Goal: Transaction & Acquisition: Subscribe to service/newsletter

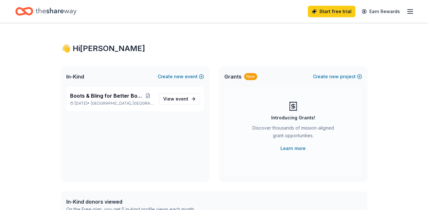
click at [413, 12] on icon "button" at bounding box center [411, 12] width 8 height 8
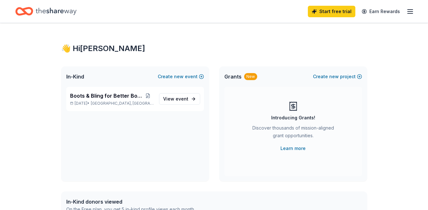
click at [78, 75] on span "In-Kind" at bounding box center [75, 77] width 18 height 8
click at [170, 102] on span "View event" at bounding box center [175, 99] width 25 height 8
click at [171, 100] on span "View event" at bounding box center [175, 99] width 25 height 8
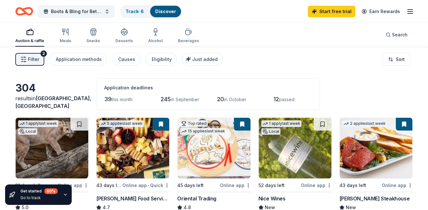
click at [131, 100] on span "this month" at bounding box center [122, 99] width 21 height 5
click at [190, 100] on span "in September" at bounding box center [185, 99] width 28 height 5
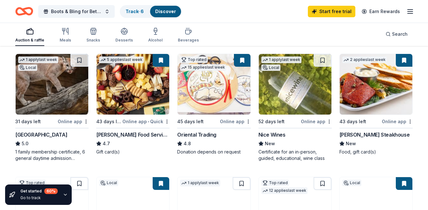
scroll to position [32, 0]
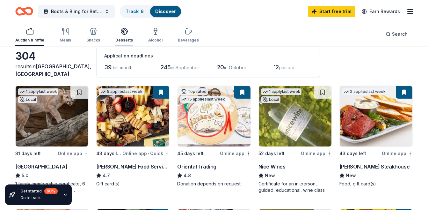
click at [128, 40] on div "Desserts" at bounding box center [124, 40] width 18 height 5
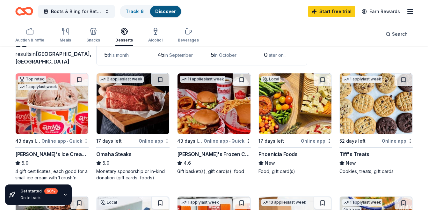
scroll to position [64, 0]
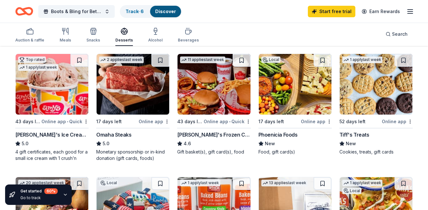
click at [150, 121] on div "Online app" at bounding box center [154, 121] width 31 height 8
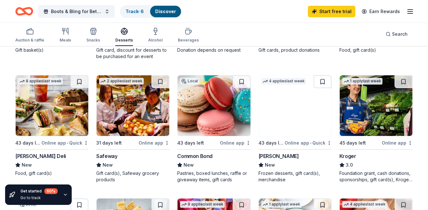
scroll to position [255, 0]
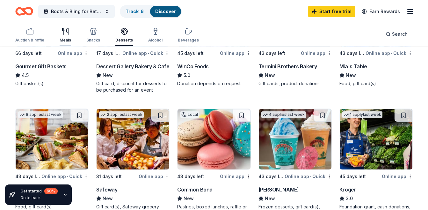
click at [68, 39] on div "Meals" at bounding box center [65, 40] width 11 height 5
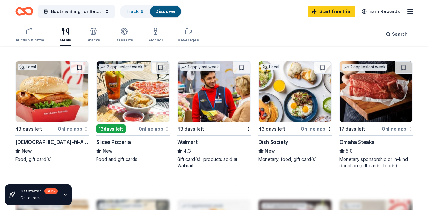
scroll to position [415, 0]
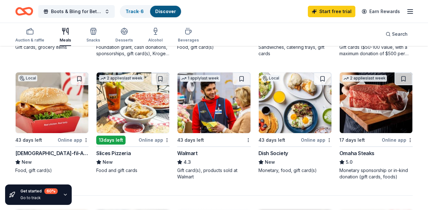
click at [38, 123] on img at bounding box center [52, 102] width 73 height 61
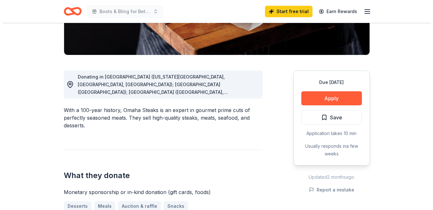
scroll to position [128, 0]
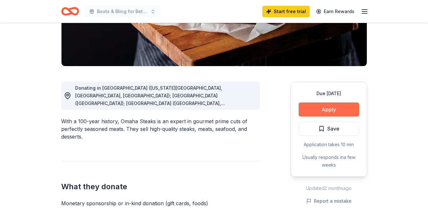
click at [312, 105] on button "Apply" at bounding box center [329, 109] width 61 height 14
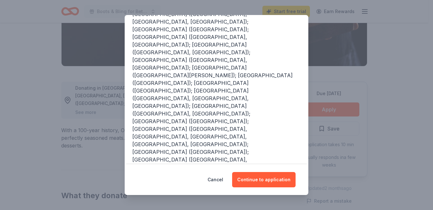
scroll to position [138, 0]
click at [278, 180] on button "Continue to application" at bounding box center [263, 179] width 63 height 15
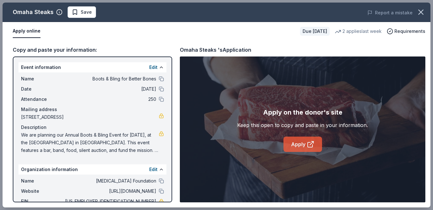
click at [292, 149] on link "Apply" at bounding box center [303, 144] width 39 height 15
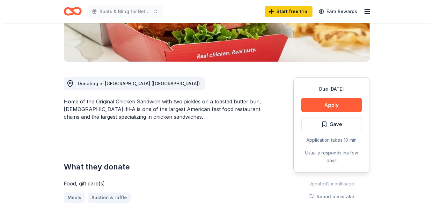
scroll to position [160, 0]
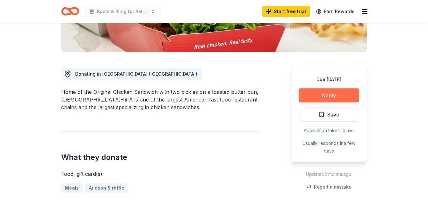
click at [312, 88] on button "Apply" at bounding box center [329, 95] width 61 height 14
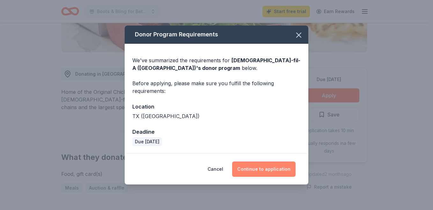
click at [258, 169] on button "Continue to application" at bounding box center [263, 168] width 63 height 15
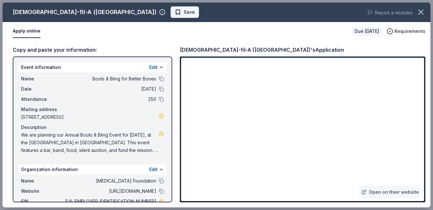
click at [171, 17] on button "Save" at bounding box center [185, 11] width 28 height 11
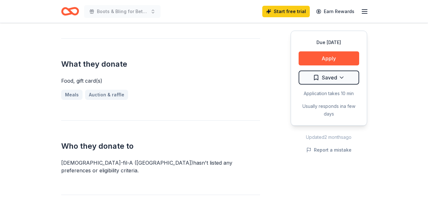
scroll to position [255, 0]
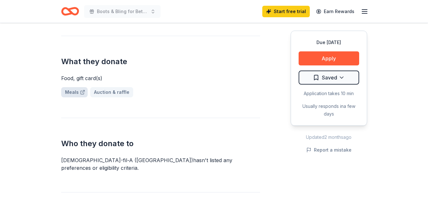
click at [67, 87] on link "Meals" at bounding box center [74, 92] width 26 height 10
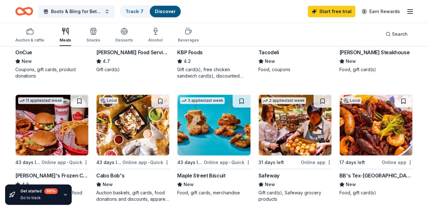
scroll to position [128, 0]
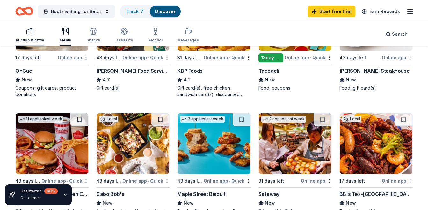
click at [32, 34] on rect "button" at bounding box center [30, 32] width 6 height 4
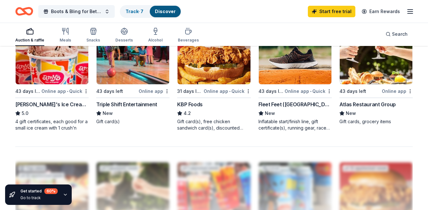
scroll to position [447, 0]
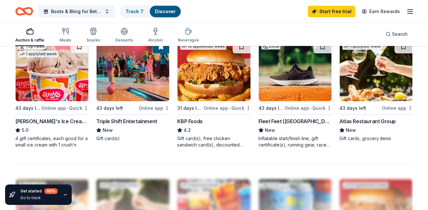
click at [35, 122] on div "Amy's Ice Creams" at bounding box center [51, 121] width 73 height 8
click at [127, 98] on img at bounding box center [133, 71] width 73 height 61
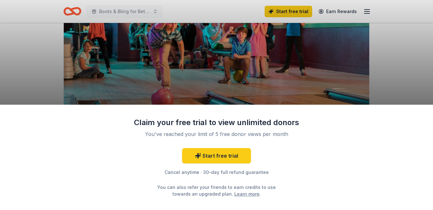
scroll to position [96, 0]
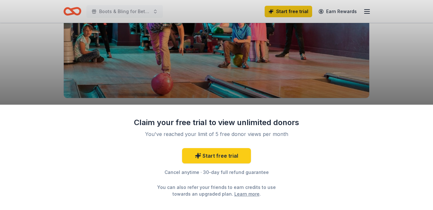
click at [127, 133] on div "Claim your free trial to view unlimited donors You've reached your limit of 5 f…" at bounding box center [216, 157] width 433 height 105
click at [135, 121] on div "Claim your free trial to view unlimited donors" at bounding box center [217, 122] width 166 height 10
click at [236, 194] on link "Learn more" at bounding box center [246, 193] width 25 height 7
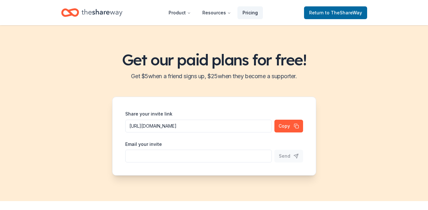
click at [255, 16] on link "Pricing" at bounding box center [251, 12] width 26 height 13
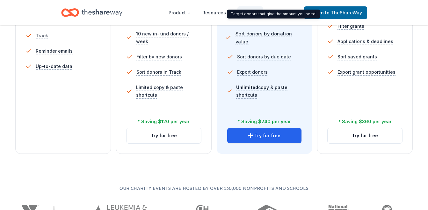
scroll to position [255, 0]
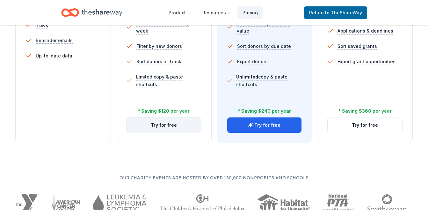
click at [182, 123] on button "Try for free" at bounding box center [164, 124] width 75 height 15
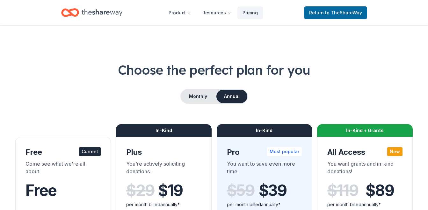
scroll to position [255, 0]
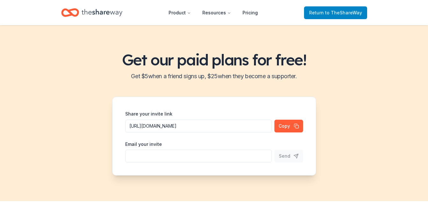
click at [318, 8] on link "Return to TheShareWay" at bounding box center [335, 12] width 63 height 13
click at [318, 11] on span "Return to TheShareWay" at bounding box center [335, 13] width 53 height 8
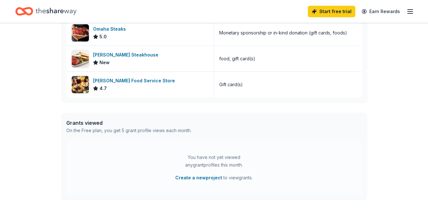
scroll to position [255, 0]
